Goal: Task Accomplishment & Management: Manage account settings

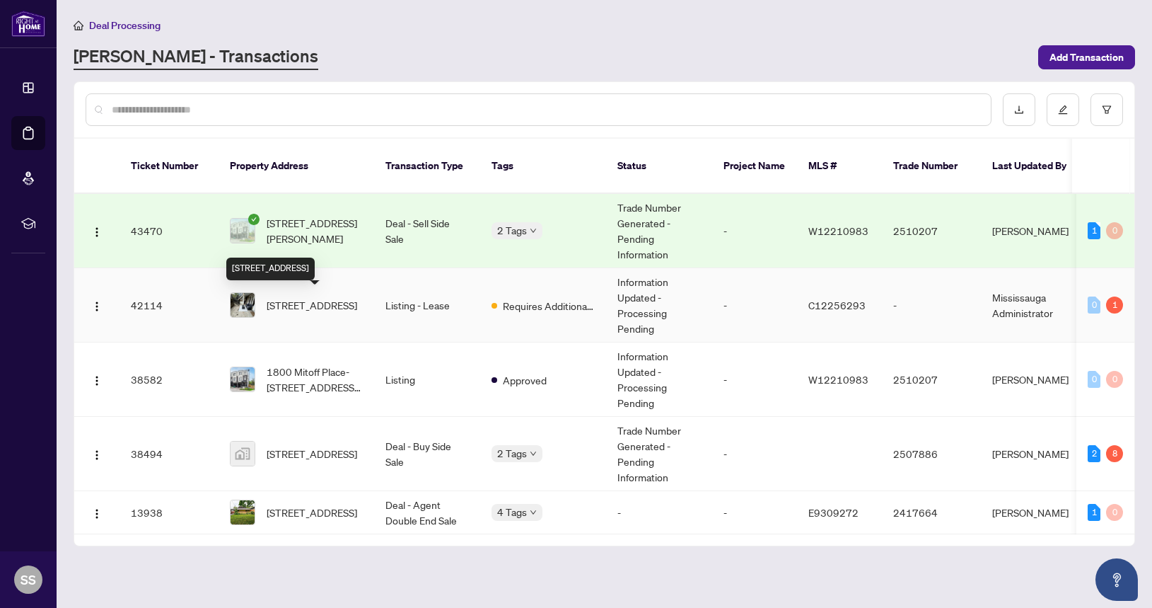
click at [330, 307] on span "[STREET_ADDRESS]" at bounding box center [312, 305] width 91 height 16
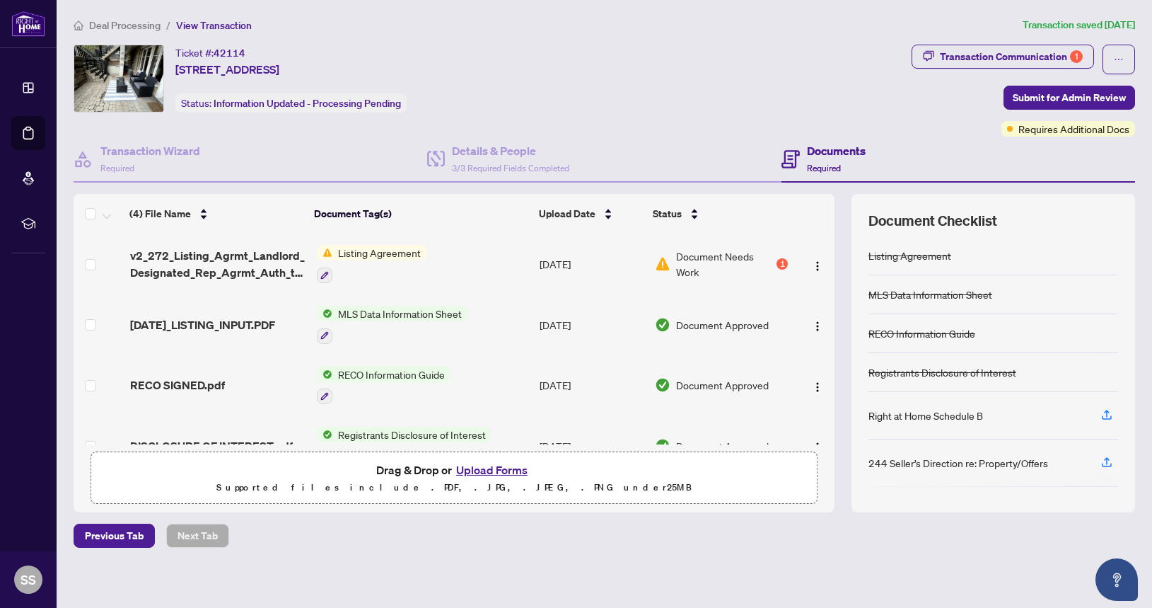
click at [488, 469] on button "Upload Forms" at bounding box center [492, 469] width 80 height 18
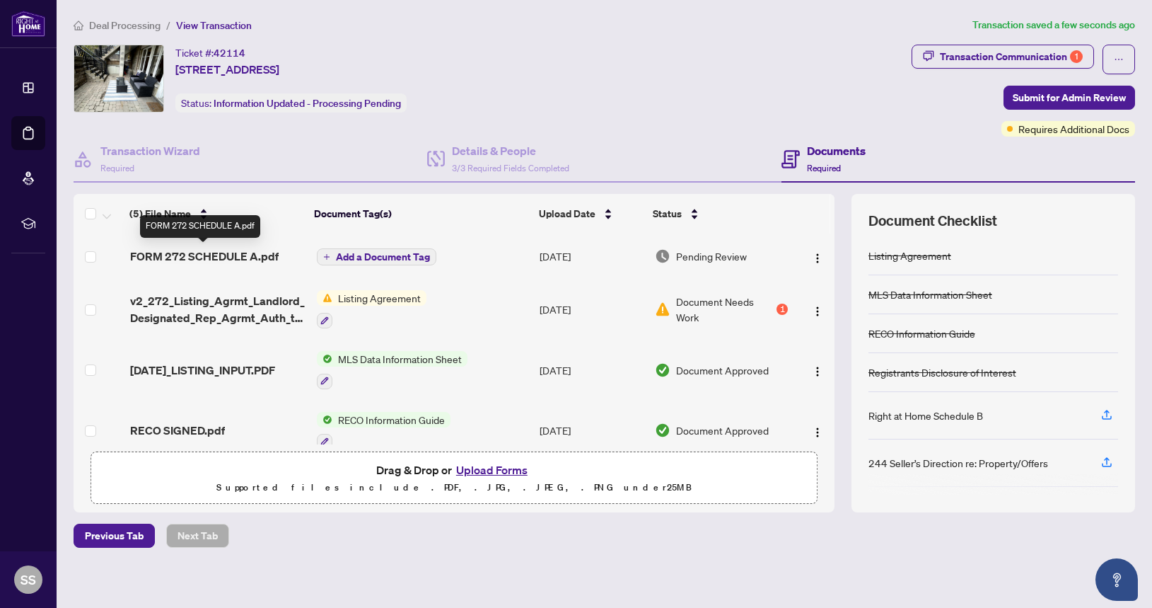
click at [201, 252] on span "FORM 272 SCHEDULE A.pdf" at bounding box center [204, 256] width 149 height 17
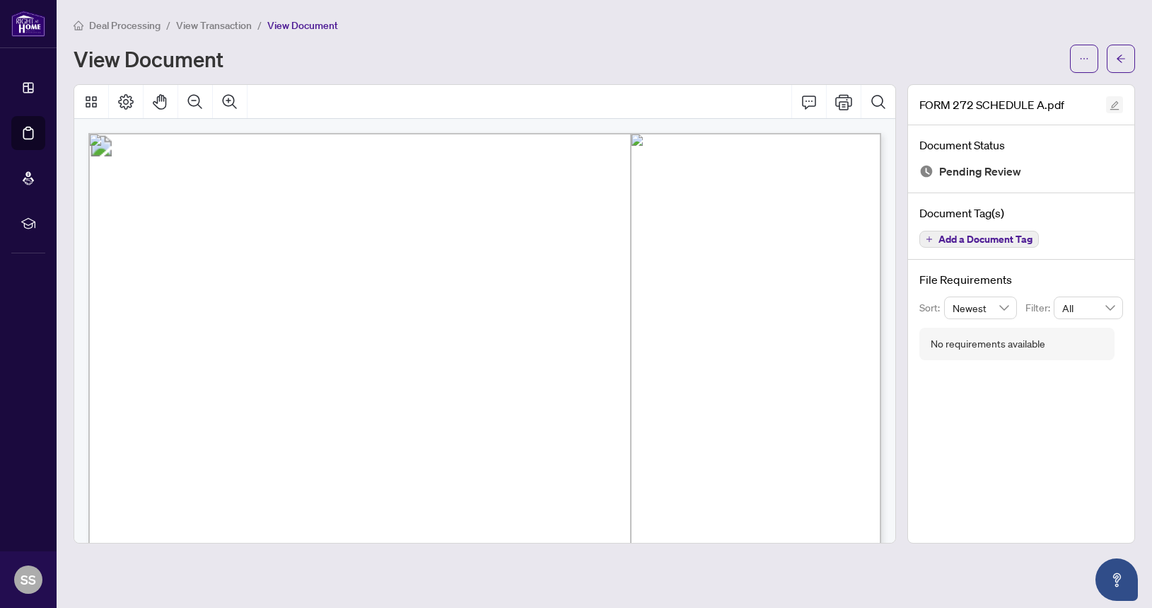
click at [1116, 101] on icon "edit" at bounding box center [1115, 105] width 9 height 9
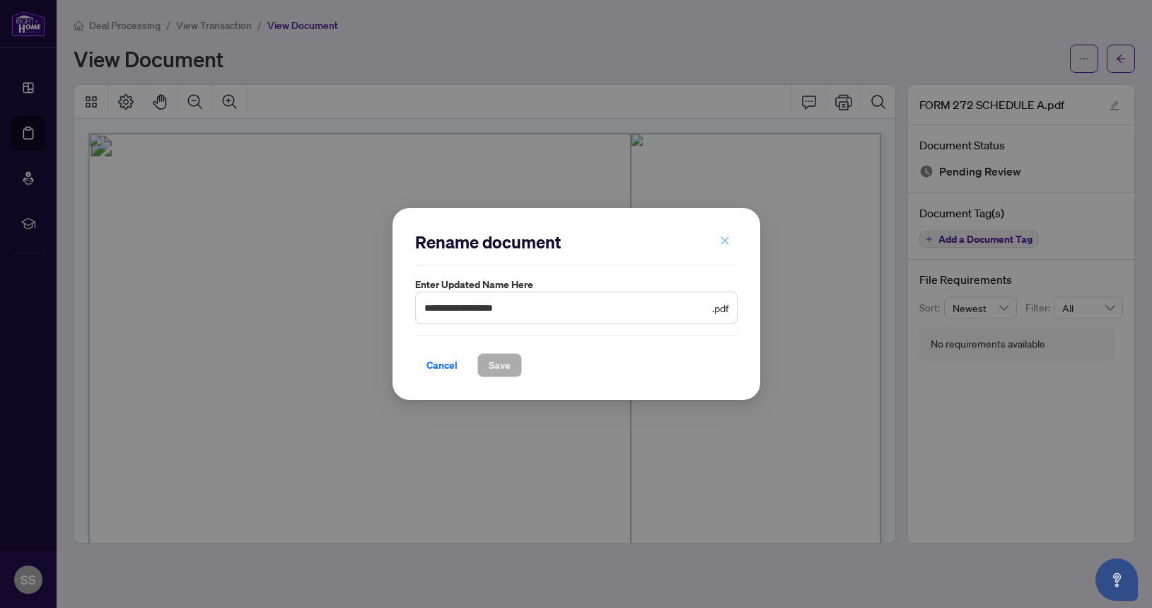
click at [720, 239] on icon "close" at bounding box center [725, 241] width 10 height 10
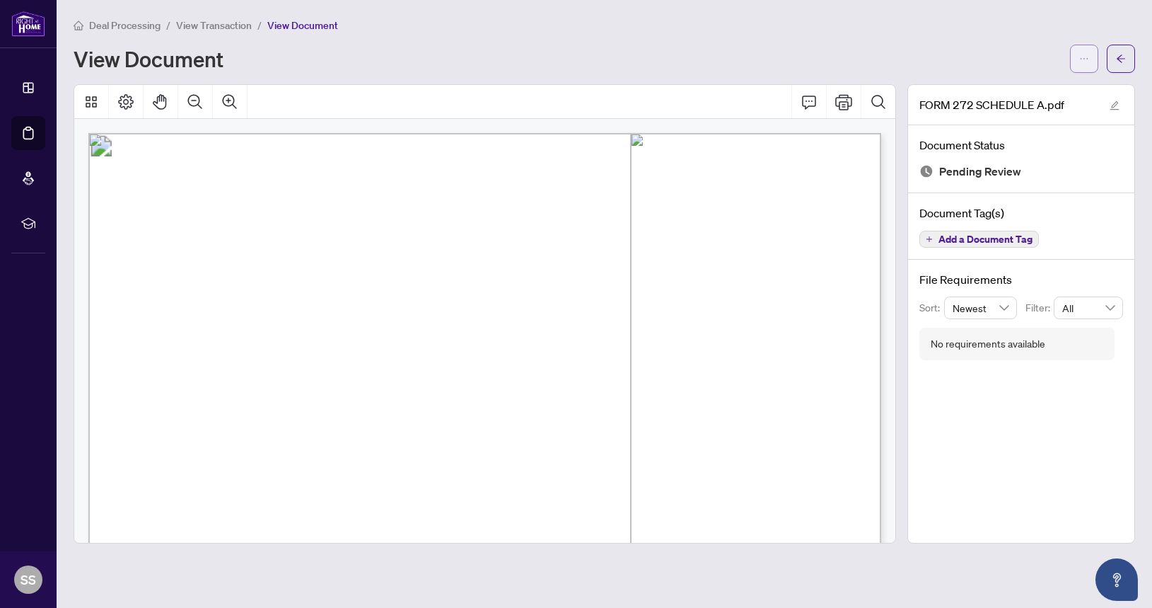
click at [1084, 56] on icon "ellipsis" at bounding box center [1084, 59] width 10 height 10
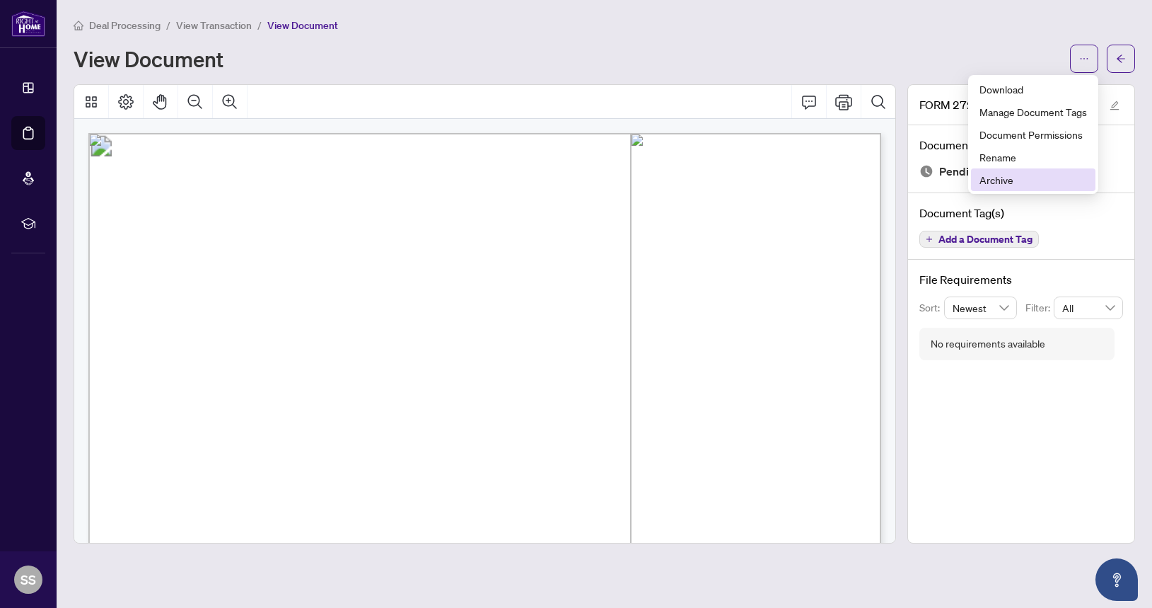
click at [1002, 178] on span "Archive" at bounding box center [1034, 180] width 108 height 16
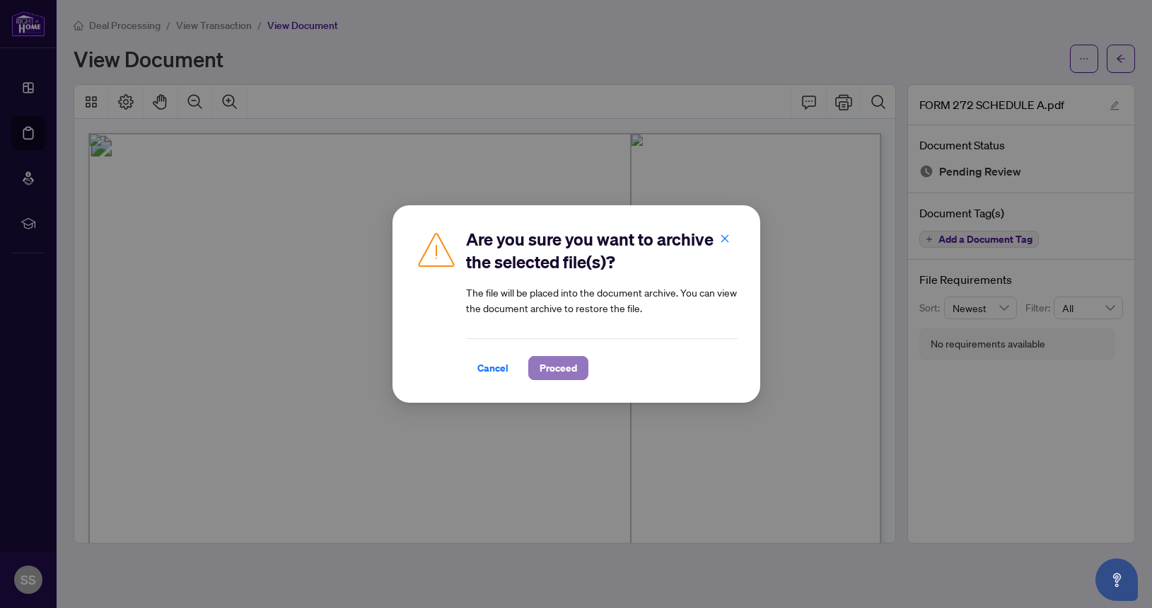
click at [557, 373] on span "Proceed" at bounding box center [558, 368] width 37 height 23
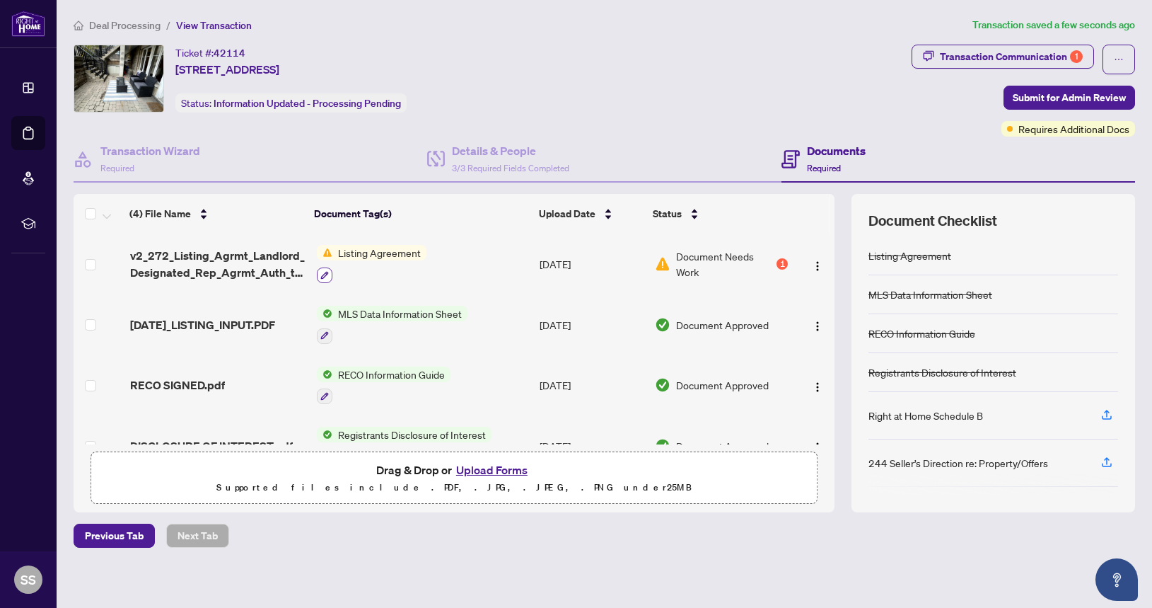
click at [323, 272] on icon "button" at bounding box center [324, 275] width 8 height 8
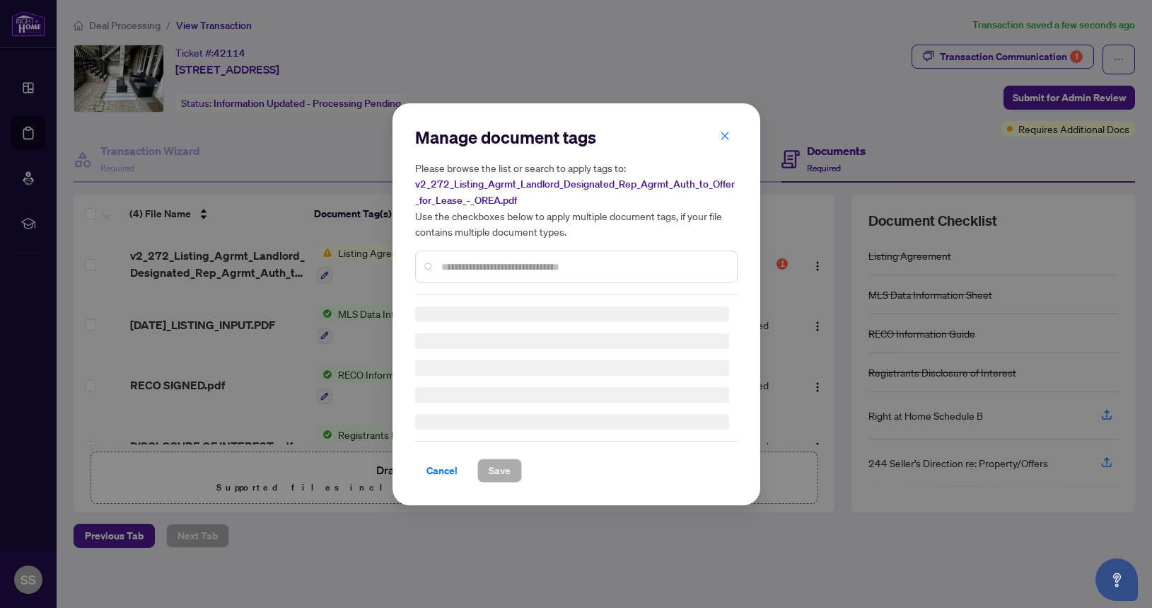
click at [723, 136] on div "Manage document tags Please browse the list or search to apply tags to: v2_272_…" at bounding box center [576, 304] width 323 height 357
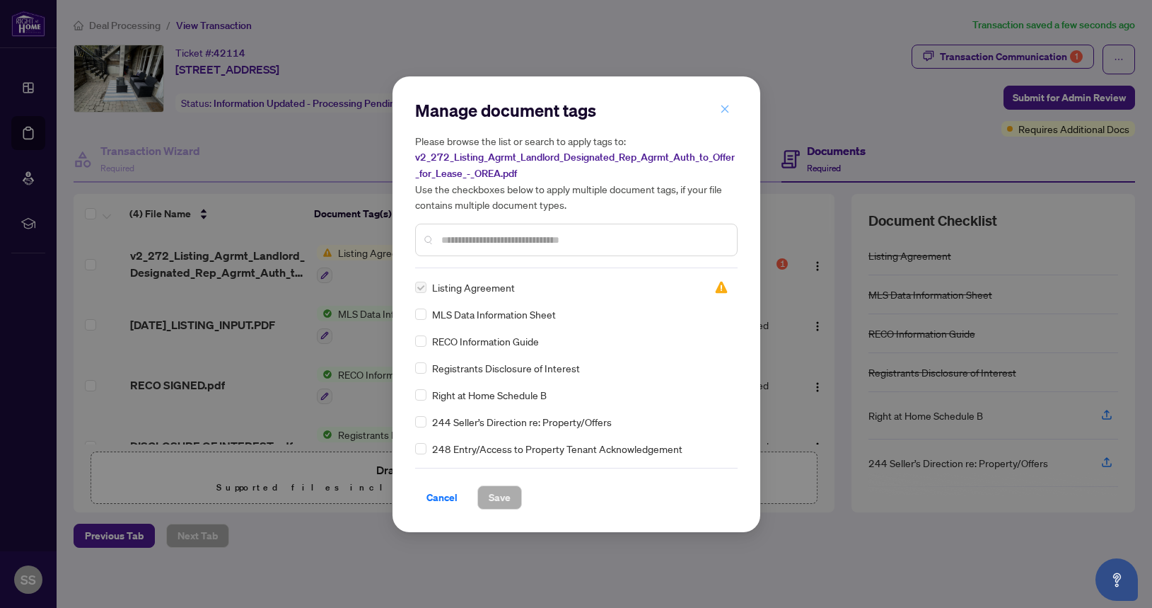
click at [727, 111] on icon "close" at bounding box center [725, 109] width 10 height 10
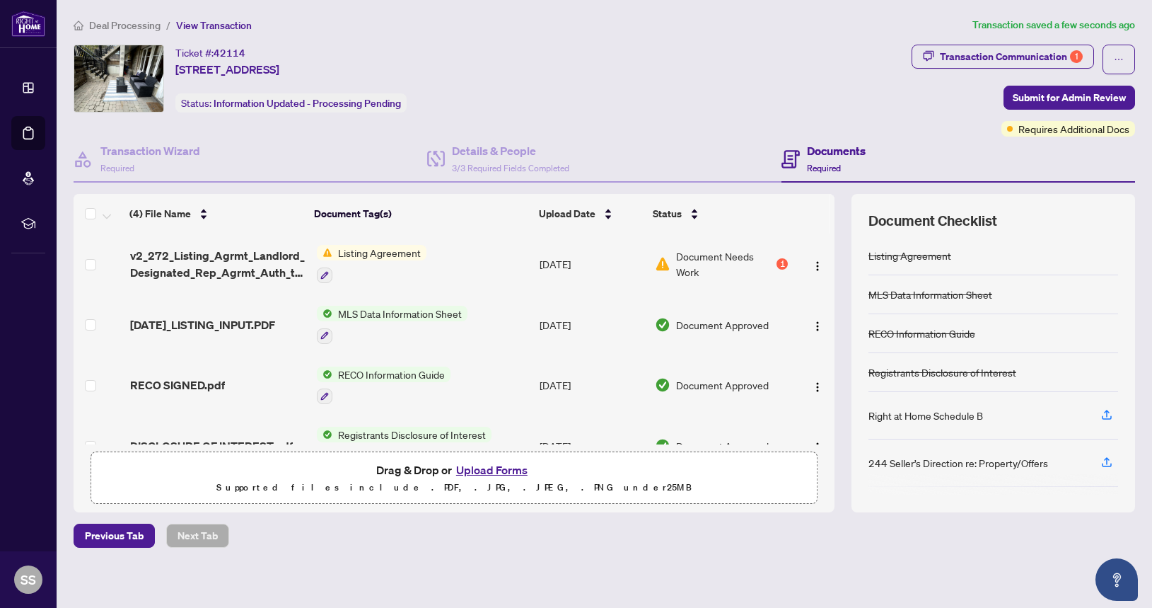
click at [489, 465] on button "Upload Forms" at bounding box center [492, 469] width 80 height 18
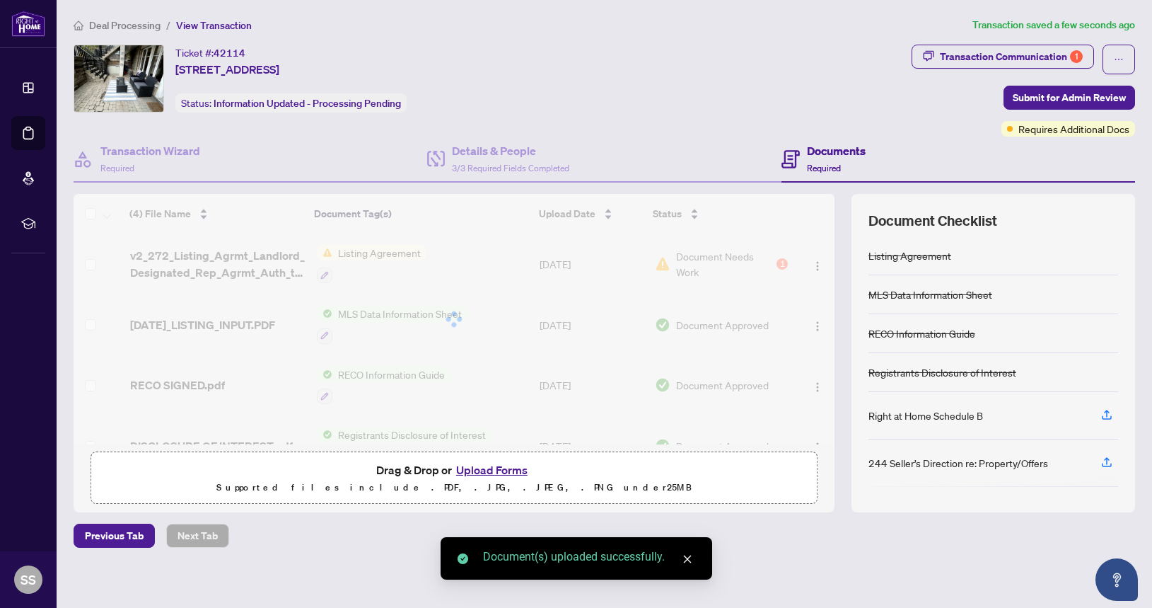
scroll to position [5, 0]
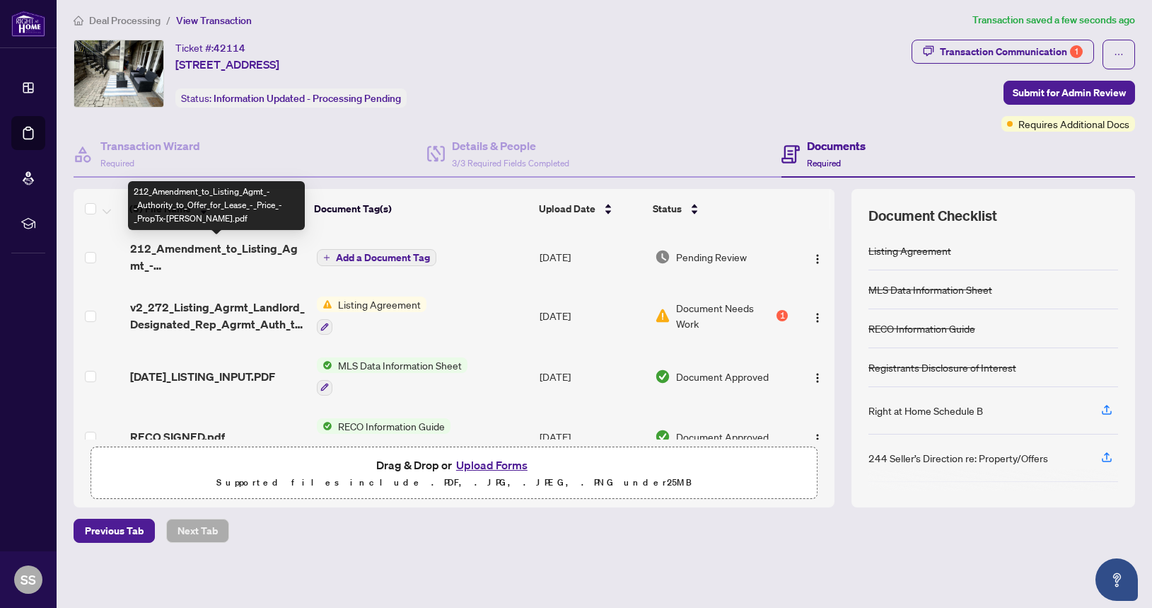
click at [253, 248] on span "212_Amendment_to_Listing_Agmt_-_Authority_to_Offer_for_Lease_-_Price_-_PropTx-[…" at bounding box center [217, 257] width 175 height 34
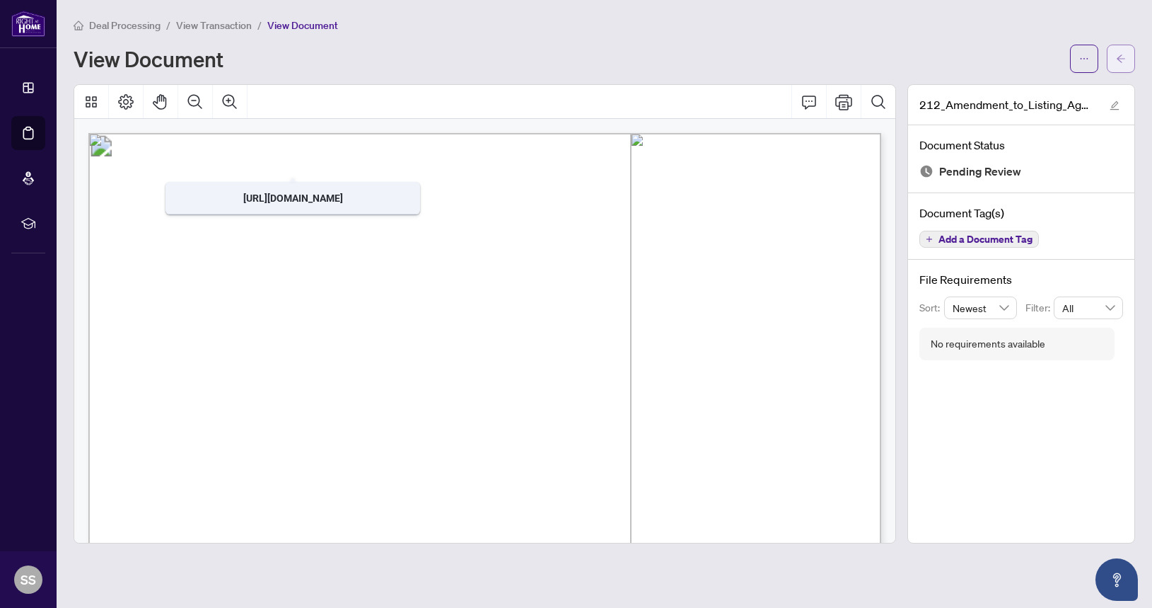
click at [1127, 56] on button "button" at bounding box center [1121, 59] width 28 height 28
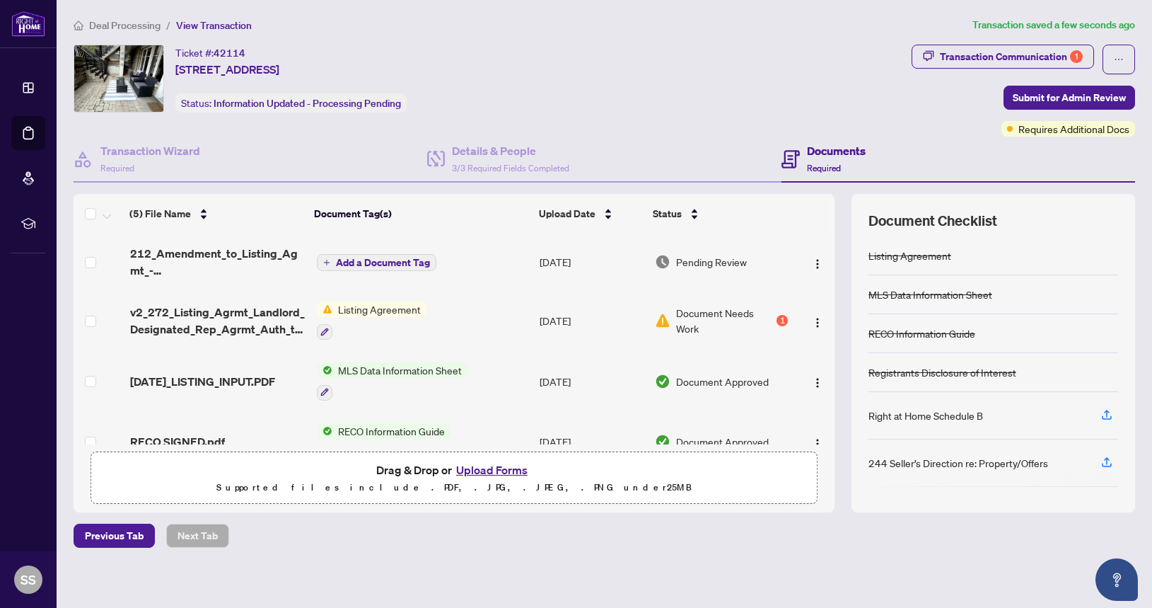
click at [342, 260] on span "Add a Document Tag" at bounding box center [383, 262] width 94 height 10
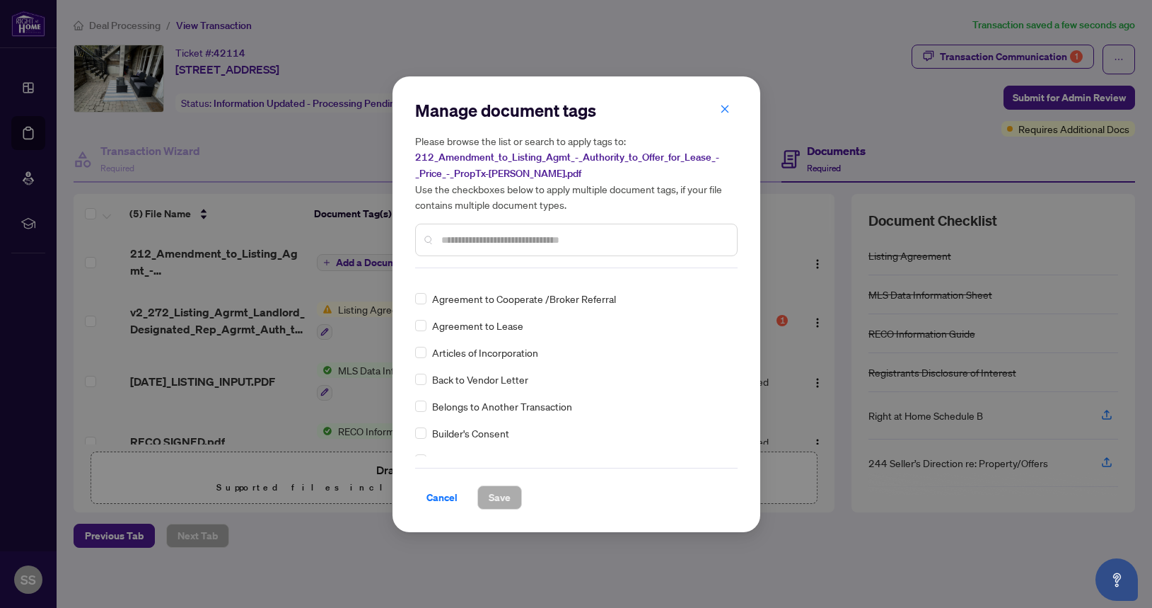
scroll to position [325, 0]
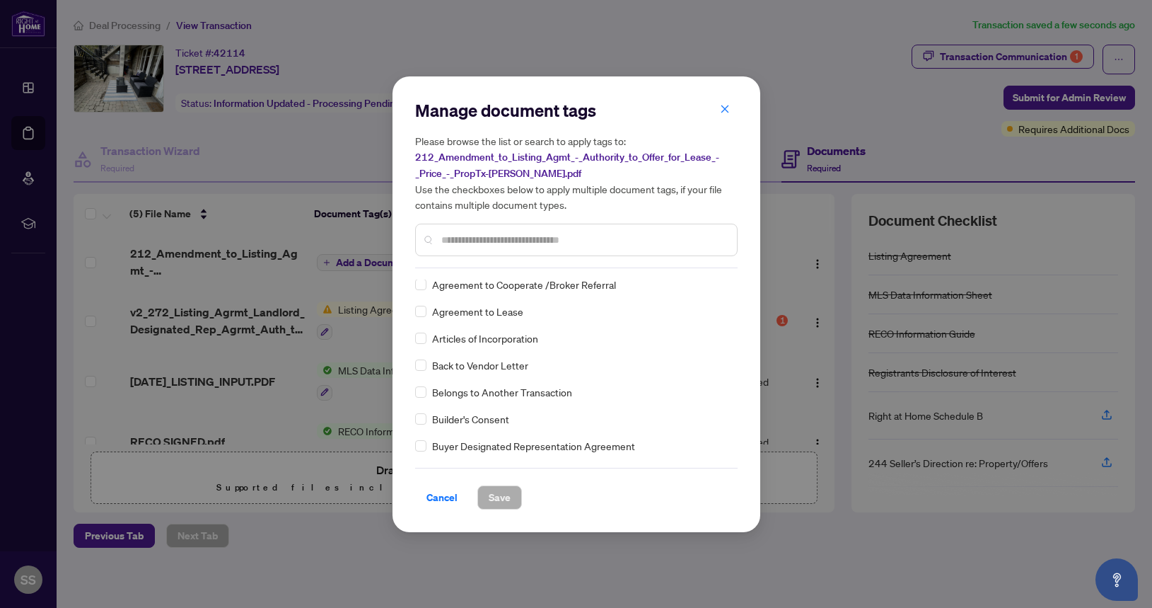
click at [516, 242] on input "text" at bounding box center [583, 240] width 284 height 16
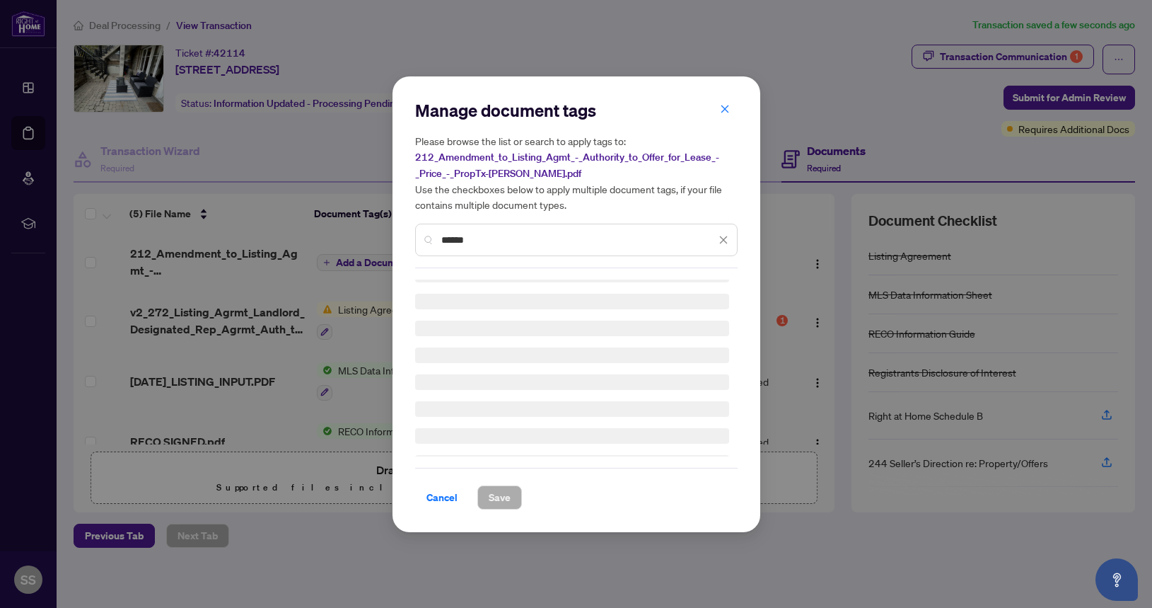
scroll to position [0, 0]
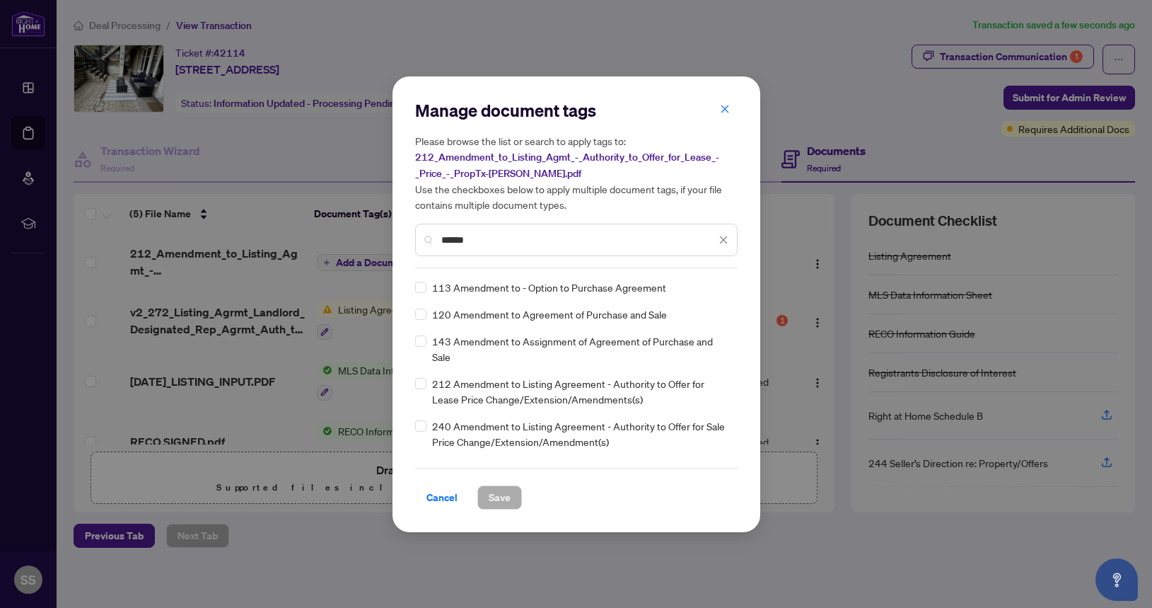
type input "******"
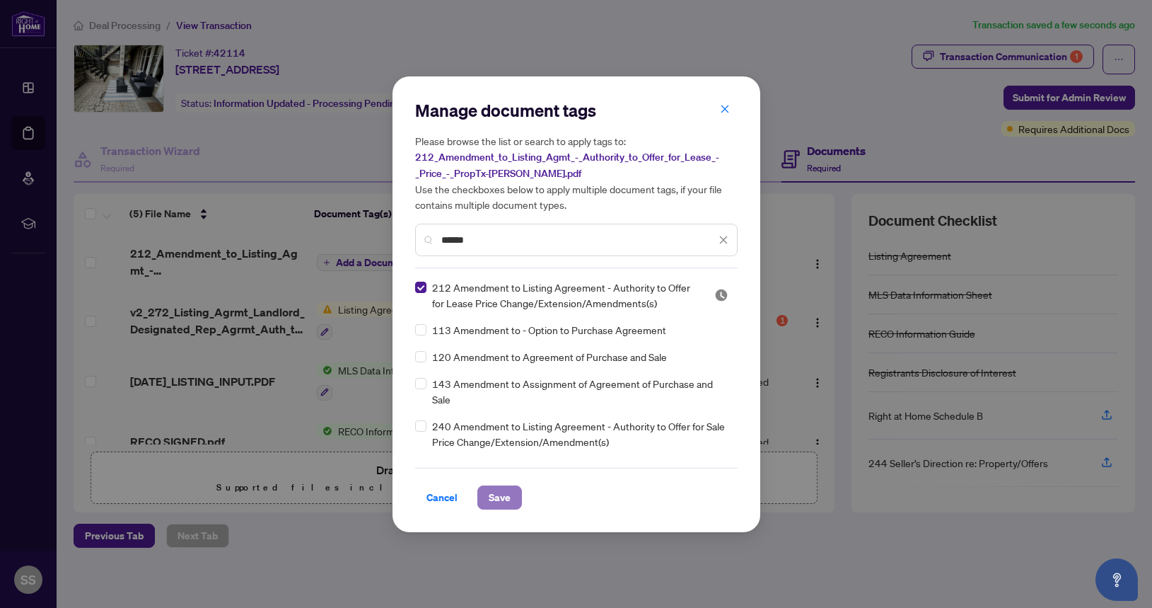
click at [495, 497] on span "Save" at bounding box center [500, 497] width 22 height 23
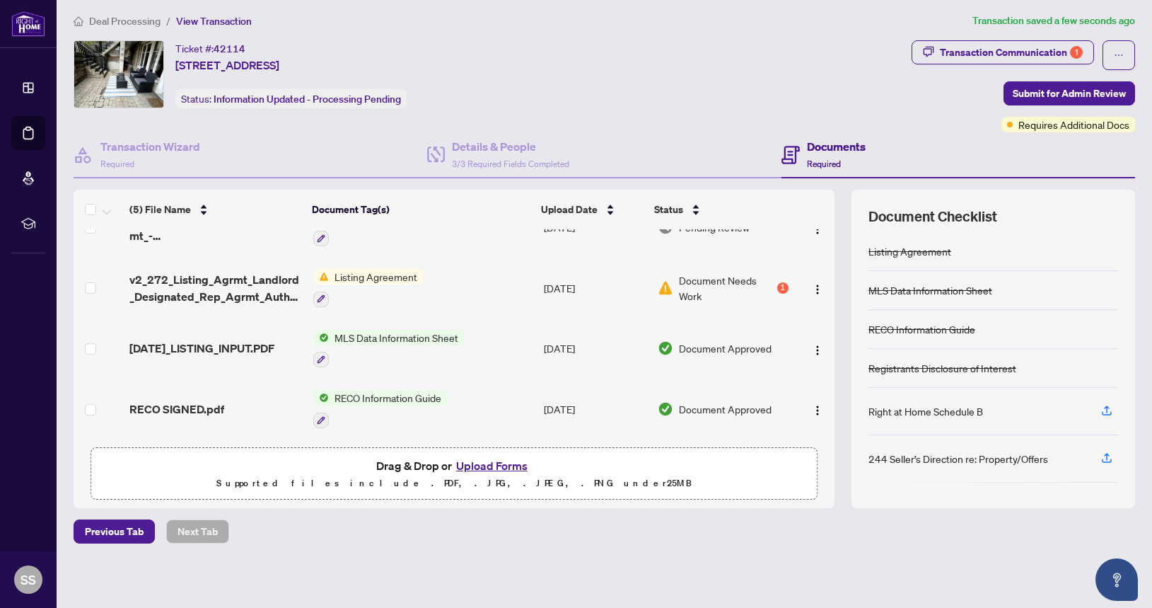
scroll to position [27, 0]
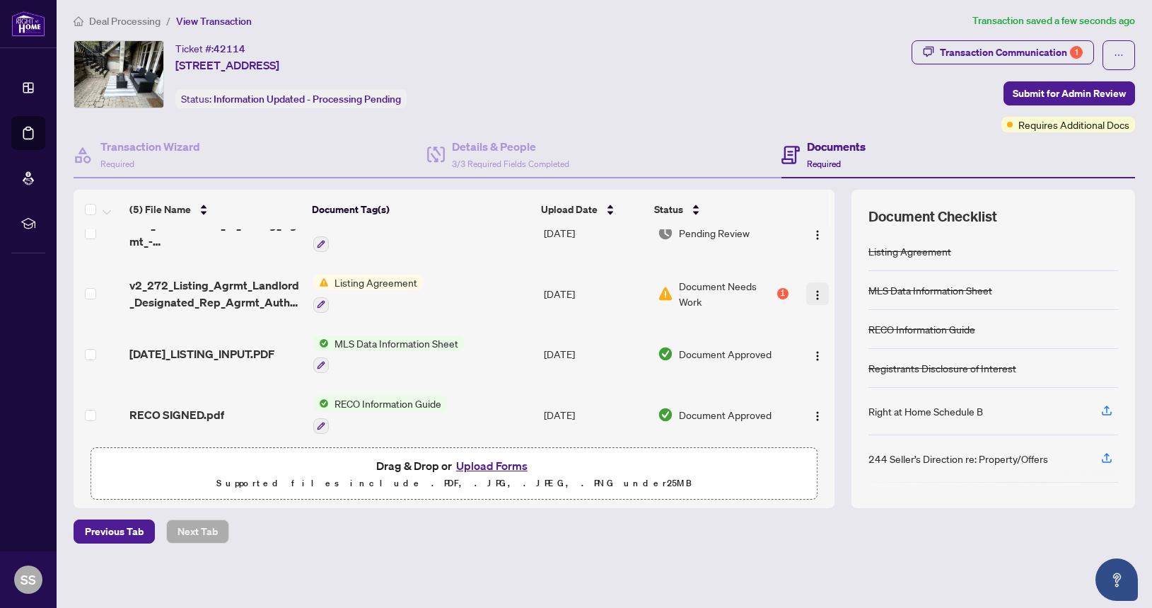
click at [812, 294] on img "button" at bounding box center [817, 294] width 11 height 11
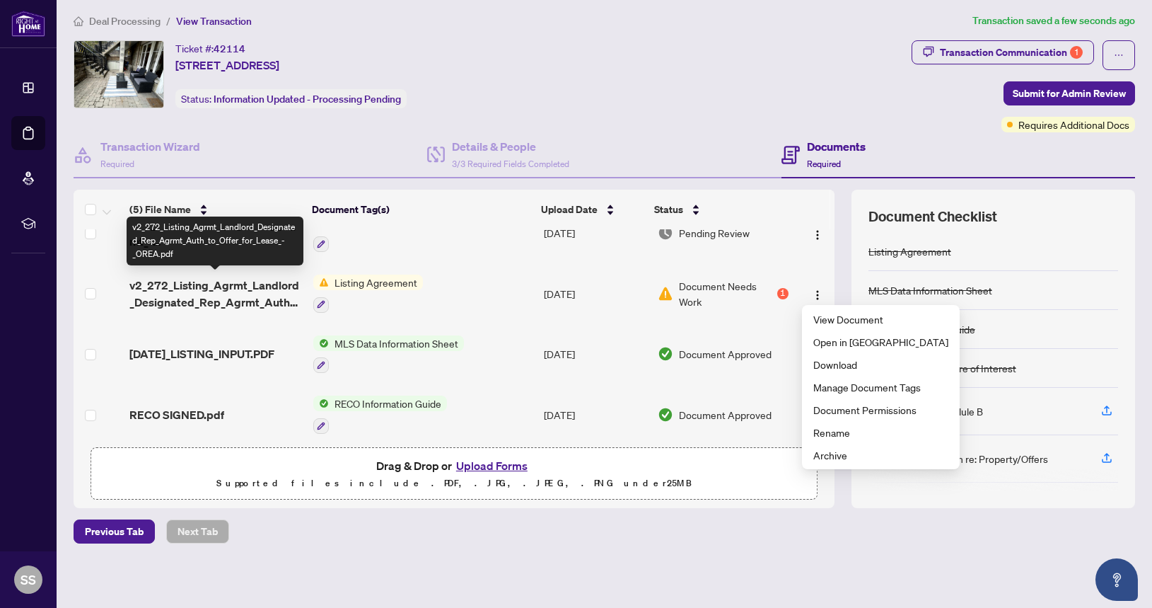
click at [234, 291] on span "v2_272_Listing_Agrmt_Landlord_Designated_Rep_Agrmt_Auth_to_Offer_for_Lease_-_OR…" at bounding box center [215, 294] width 173 height 34
